Goal: Find specific page/section: Find specific page/section

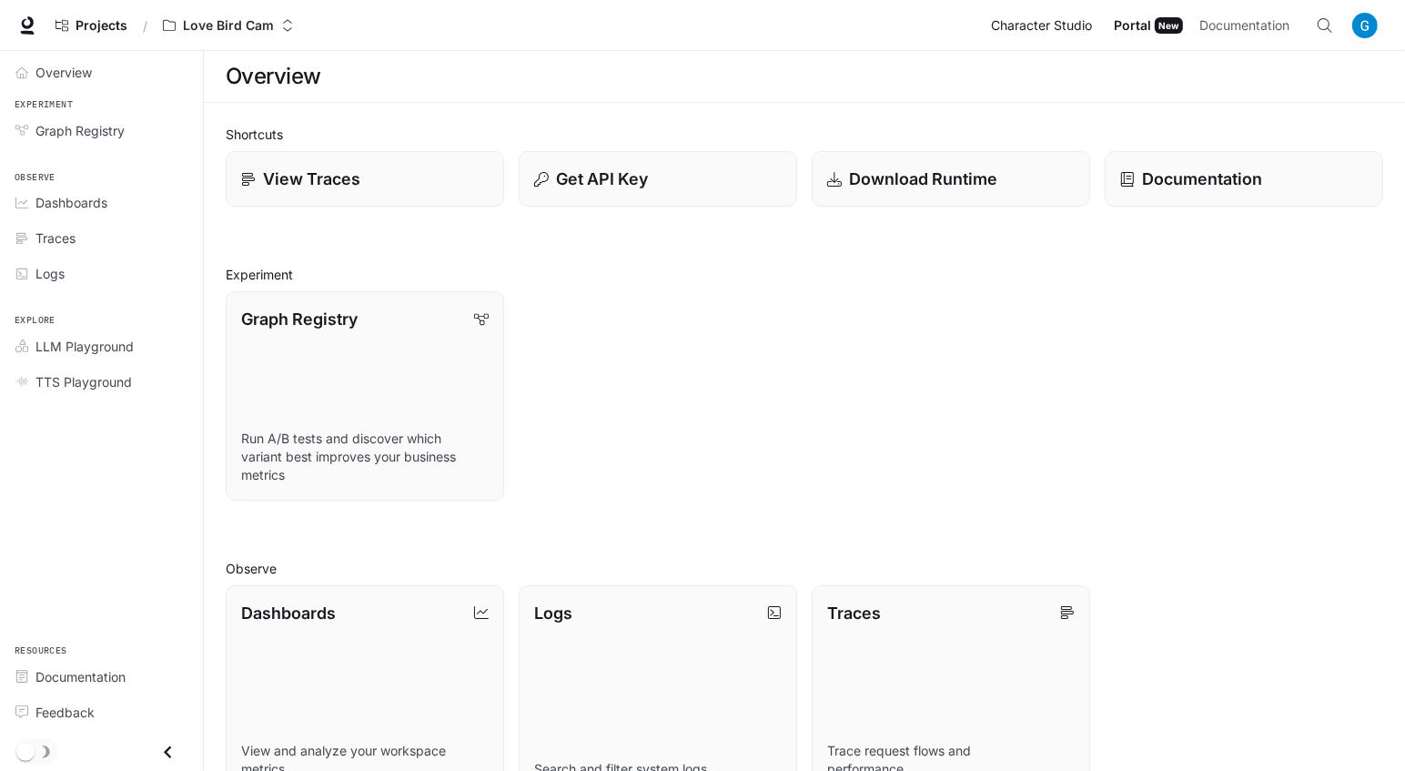
click at [1031, 15] on span "Character Studio" at bounding box center [1041, 26] width 101 height 23
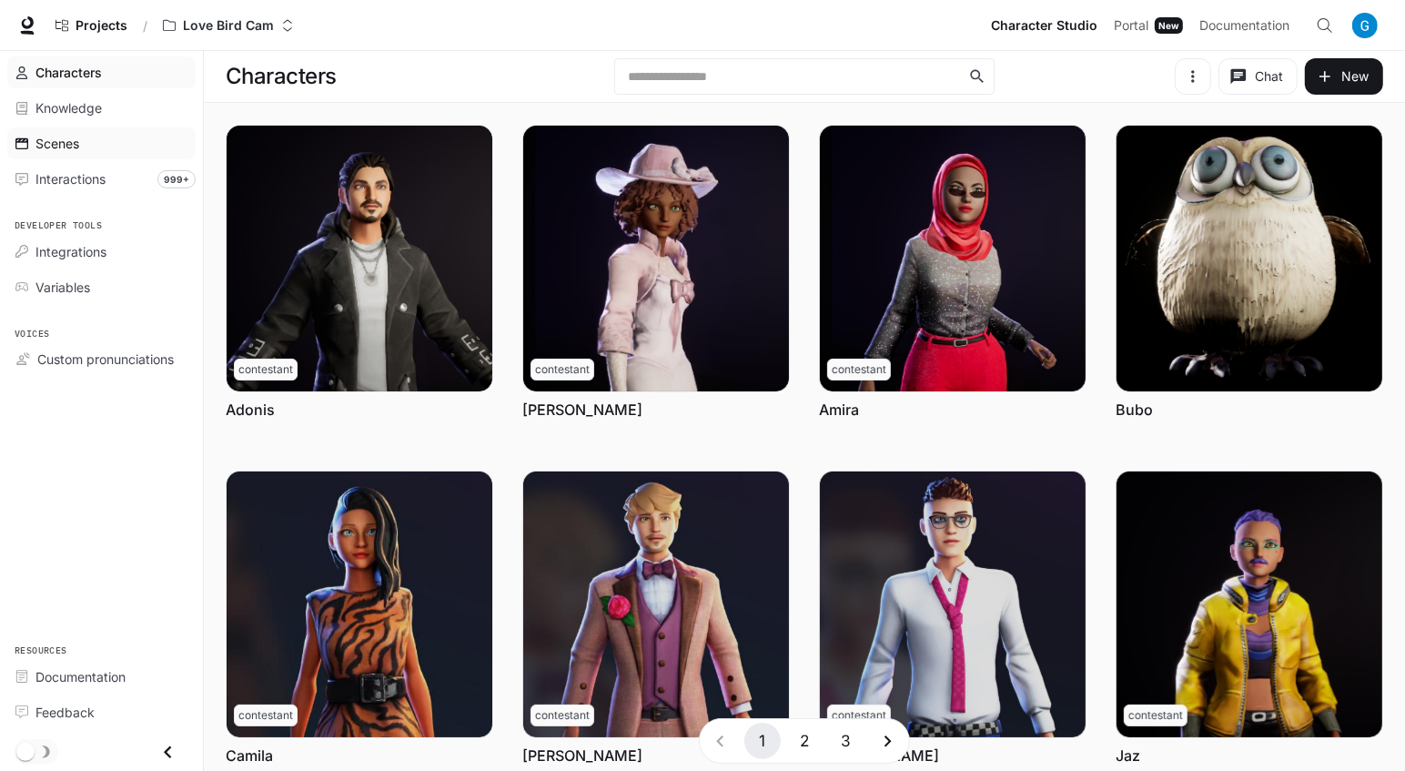
click at [76, 147] on span "Scenes" at bounding box center [57, 143] width 44 height 19
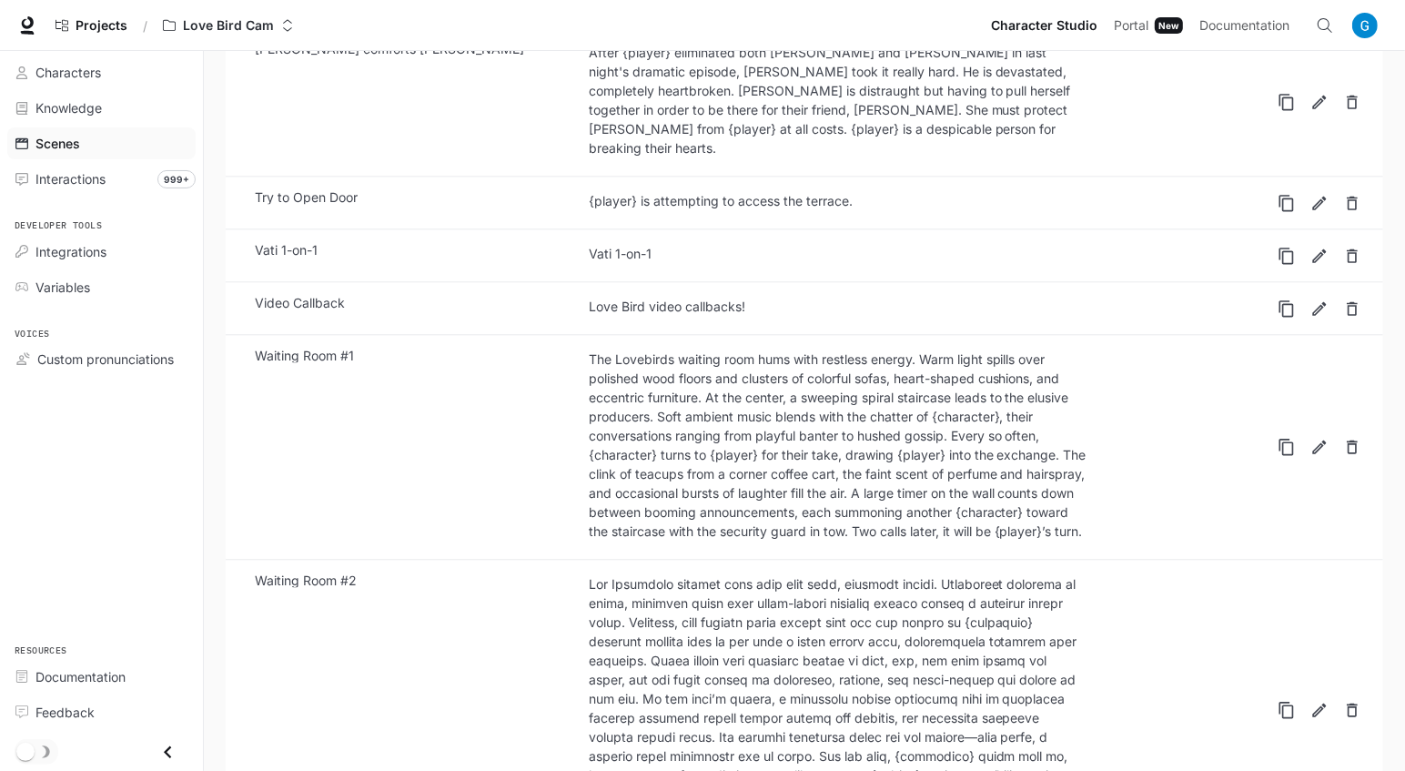
scroll to position [3693, 0]
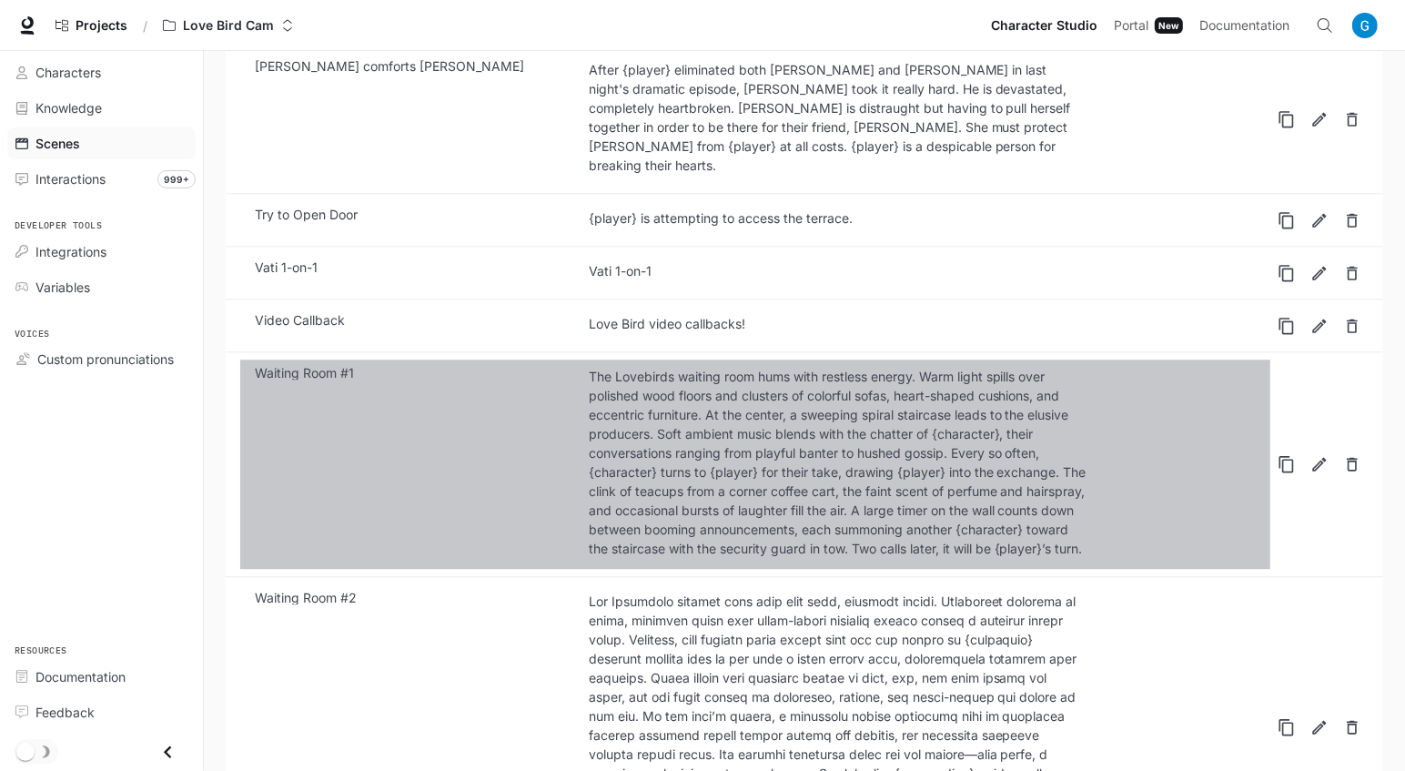
click at [543, 359] on link "Waiting Room #1 The Lovebirds waiting room hums with restless energy. Warm ligh…" at bounding box center [755, 463] width 1030 height 209
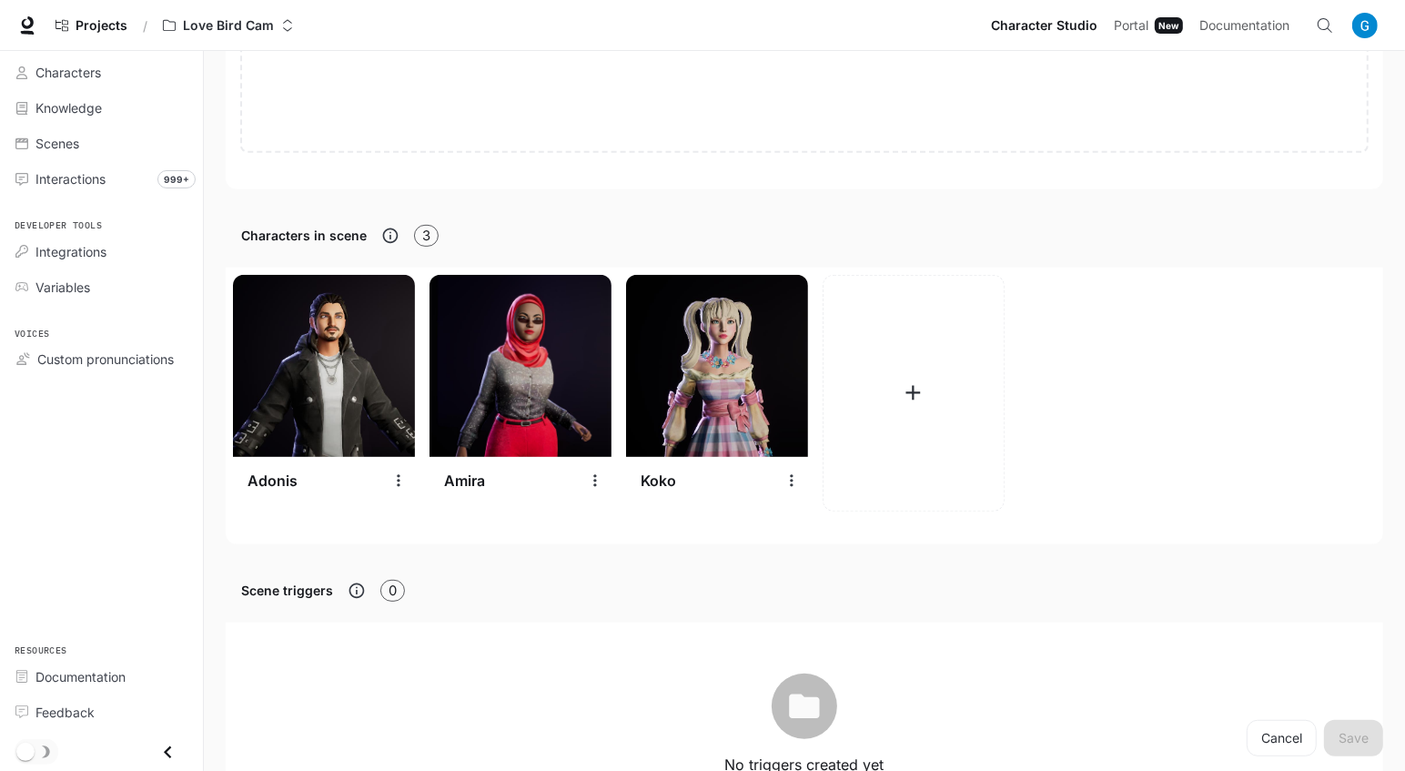
scroll to position [579, 0]
